Goal: Navigation & Orientation: Find specific page/section

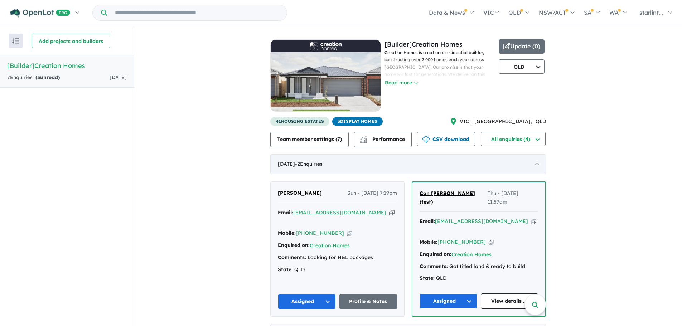
click at [536, 166] on div "[DATE] - 2 Enquir ies ( 0 unread)" at bounding box center [408, 164] width 276 height 20
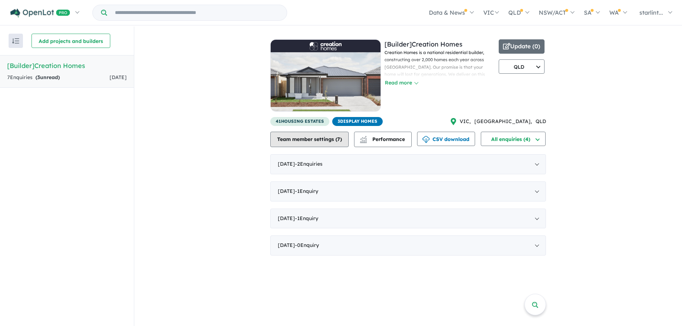
click at [308, 140] on button "Team member settings ( 7 )" at bounding box center [309, 139] width 78 height 15
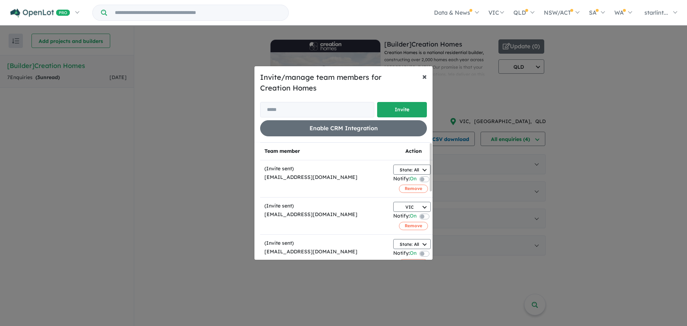
click at [425, 77] on span "×" at bounding box center [424, 76] width 5 height 11
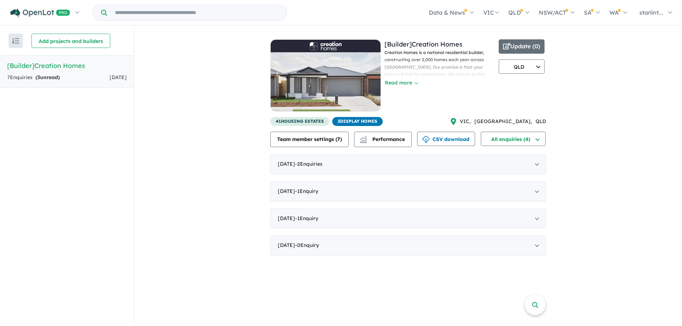
click at [55, 149] on div "Recent enquiries first Most unread enquiries first Most enquiries first By name…" at bounding box center [67, 176] width 134 height 301
click at [69, 43] on button "Add projects and builders" at bounding box center [70, 41] width 79 height 14
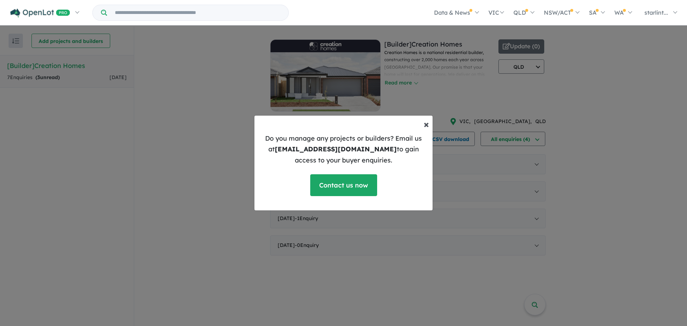
click at [428, 125] on span "×" at bounding box center [426, 124] width 5 height 13
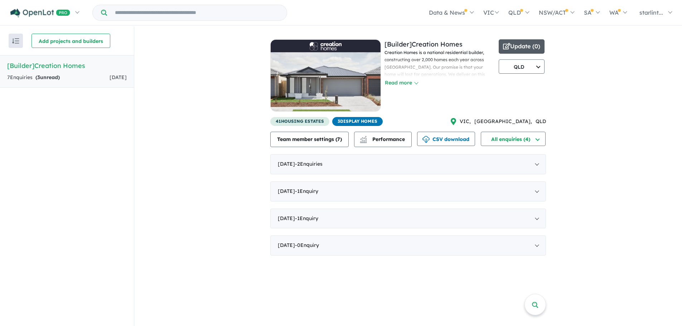
click at [529, 44] on button "Update ( 0 )" at bounding box center [522, 46] width 46 height 14
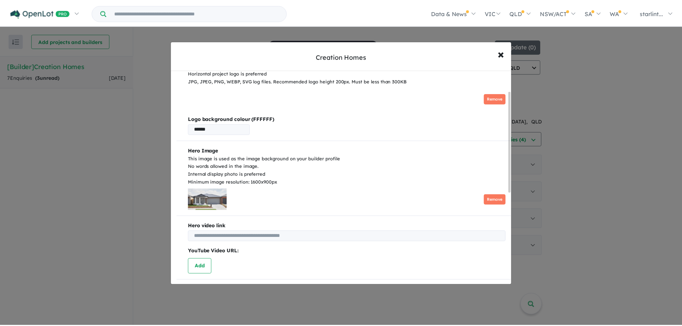
scroll to position [72, 0]
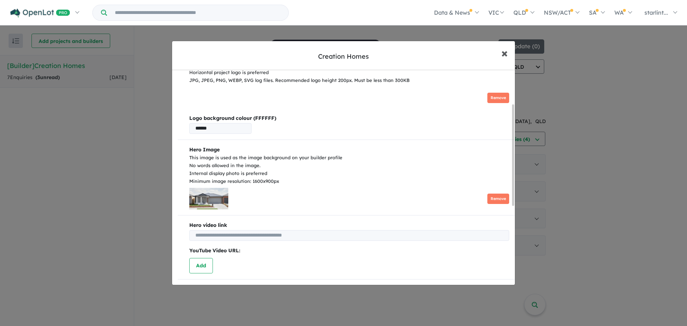
click at [504, 52] on span "×" at bounding box center [504, 52] width 6 height 15
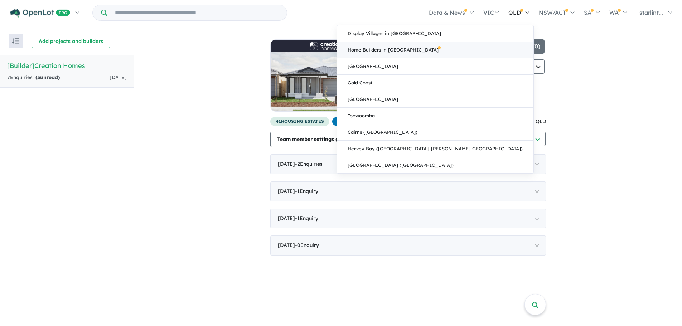
click at [466, 46] on link "Home Builders in [GEOGRAPHIC_DATA]" at bounding box center [435, 50] width 197 height 16
